Goal: Check status: Check status

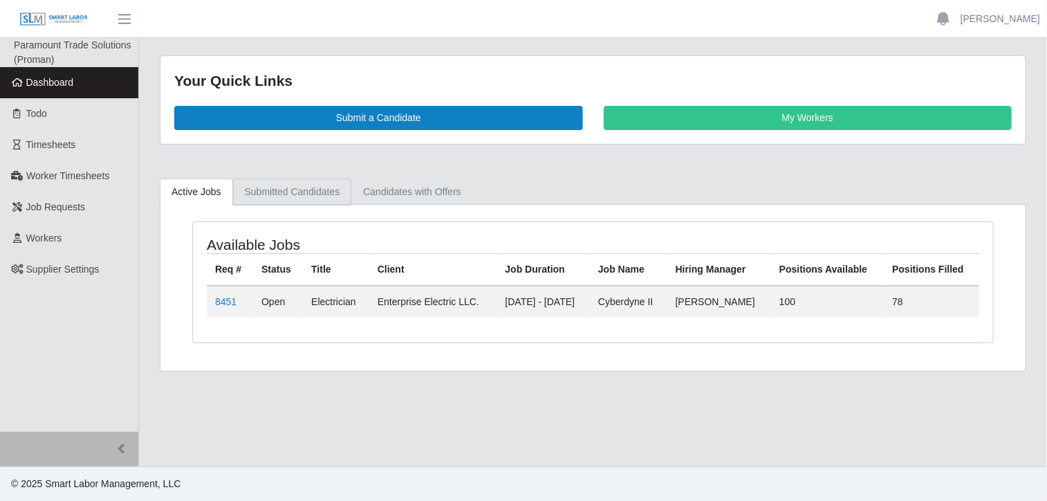
click at [294, 192] on link "Submitted Candidates" at bounding box center [292, 191] width 119 height 27
